Goal: Check status: Check status

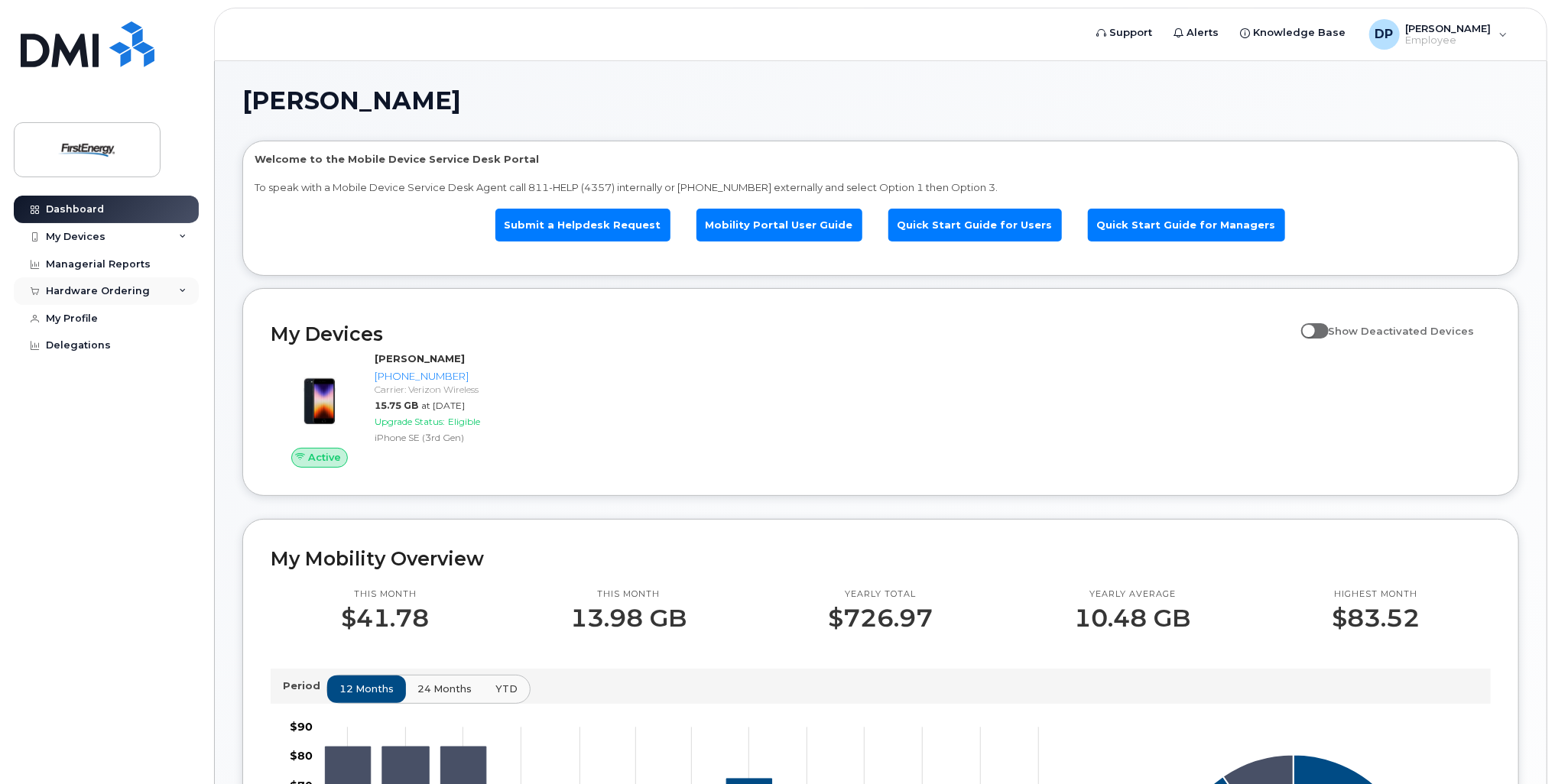
click at [85, 292] on div "Hardware Ordering" at bounding box center [98, 292] width 104 height 12
click at [86, 323] on div "My Orders" at bounding box center [80, 319] width 55 height 13
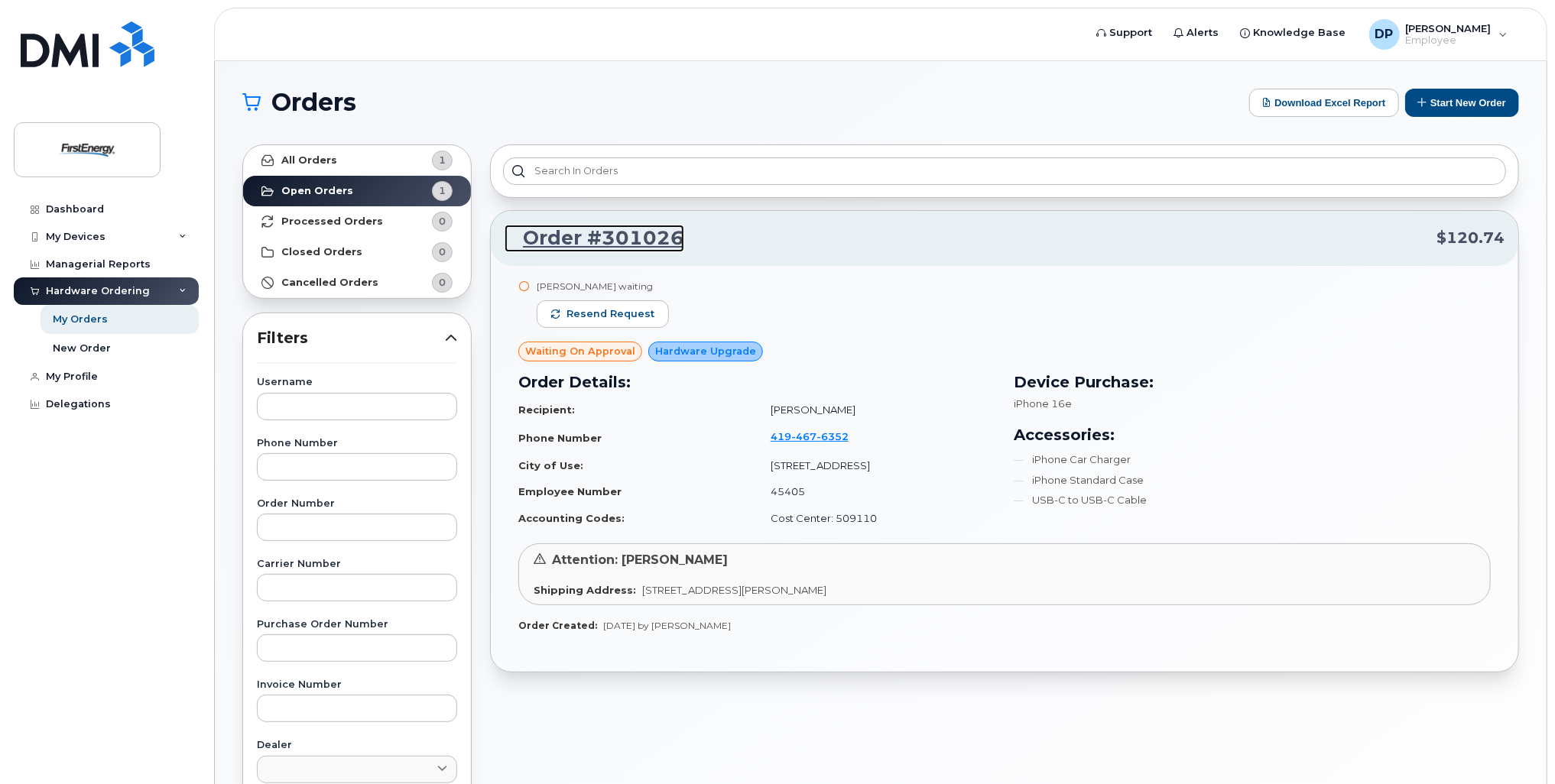
click at [584, 237] on link "Order #301026" at bounding box center [595, 238] width 180 height 28
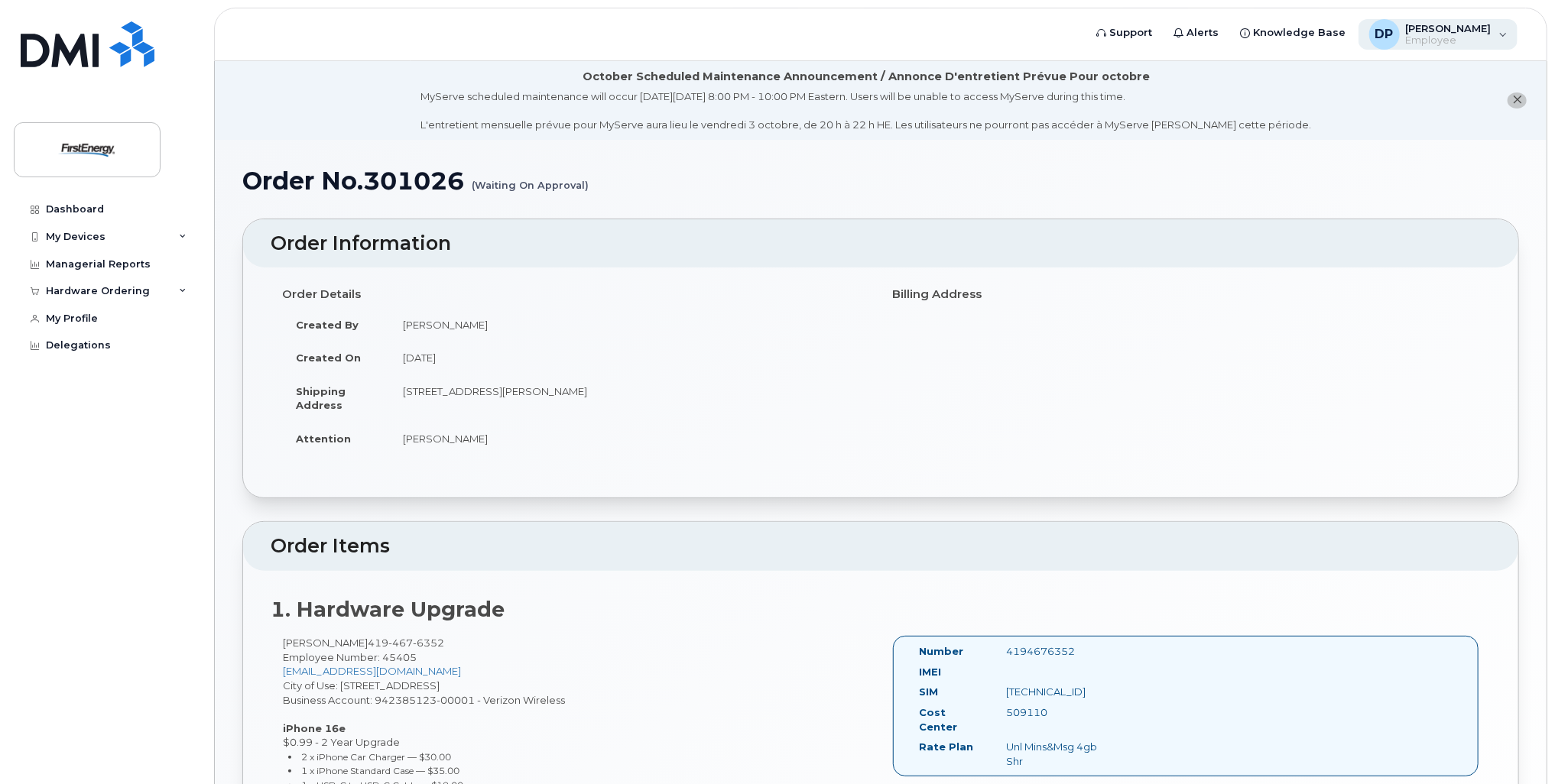
click at [1443, 36] on span "Employee" at bounding box center [1448, 41] width 85 height 12
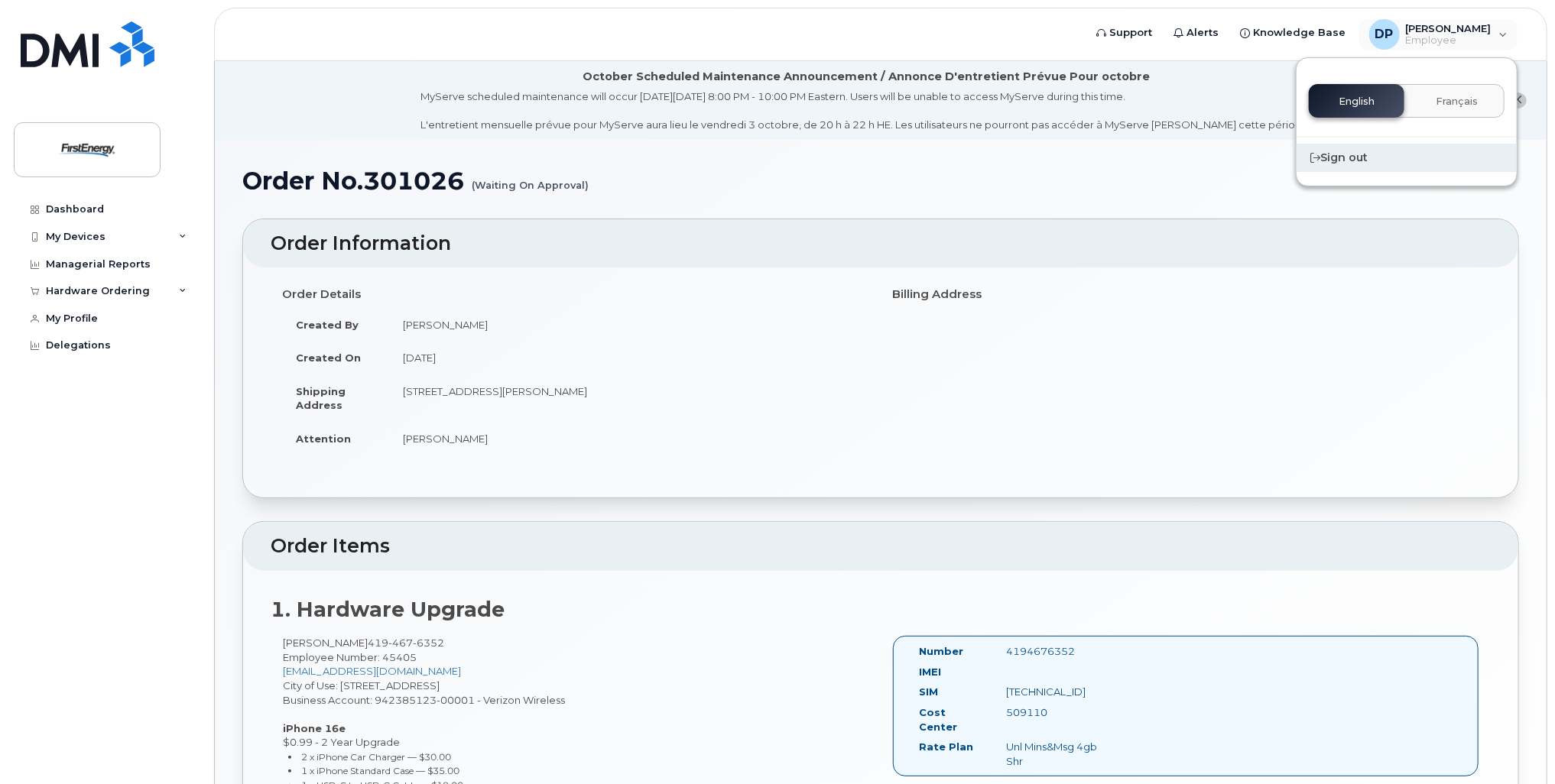
click at [1351, 161] on div "Sign out" at bounding box center [1407, 158] width 220 height 28
